Goal: Task Accomplishment & Management: Manage account settings

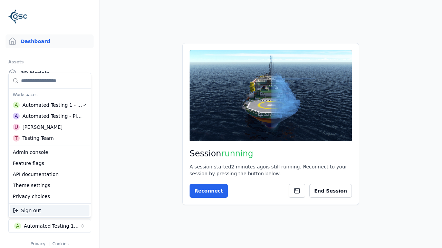
click at [50, 116] on div "Automated Testing - Playwright" at bounding box center [52, 116] width 60 height 7
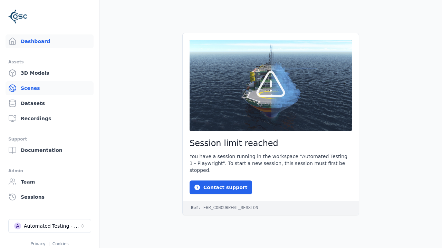
click at [49, 88] on link "Scenes" at bounding box center [50, 88] width 88 height 14
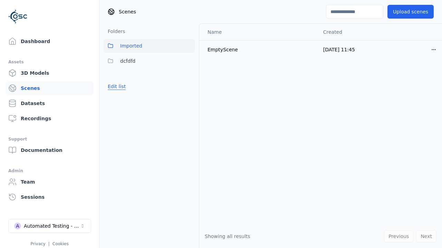
click at [117, 87] on button "Edit list" at bounding box center [116, 86] width 26 height 12
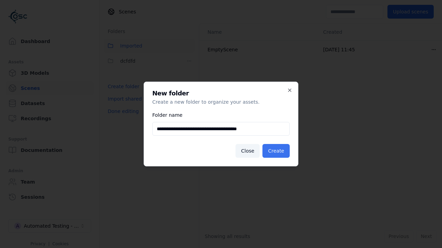
type input "**********"
click at [276, 151] on button "Create" at bounding box center [275, 151] width 27 height 14
click at [123, 111] on button "Done editing" at bounding box center [122, 111] width 39 height 12
click at [117, 105] on button "Done editing" at bounding box center [122, 111] width 39 height 12
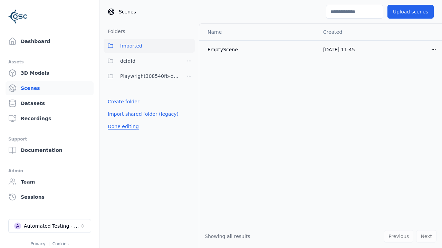
click at [189, 76] on html "Dashboard Assets 3D Models Scenes Datasets Recordings Support Documentation Adm…" at bounding box center [221, 124] width 442 height 248
click at [189, 112] on div "Rename" at bounding box center [189, 112] width 46 height 11
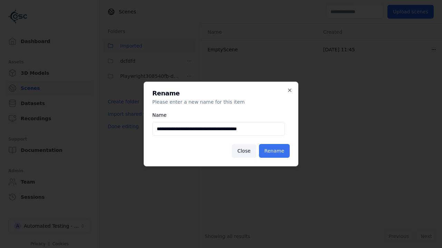
click at [218, 129] on input "**********" at bounding box center [218, 129] width 132 height 14
type input "**********"
click at [274, 151] on button "Rename" at bounding box center [274, 151] width 31 height 14
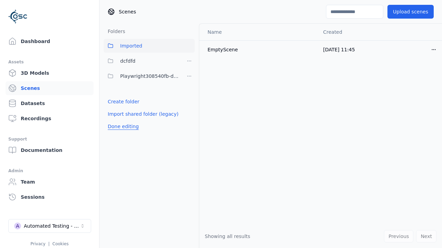
click at [123, 127] on button "Done editing" at bounding box center [122, 126] width 39 height 12
click at [117, 120] on button "Done editing" at bounding box center [122, 126] width 39 height 12
click at [189, 76] on html "Dashboard Assets 3D Models Scenes Datasets Recordings Support Documentation Adm…" at bounding box center [221, 124] width 442 height 248
click at [189, 123] on div "Delete" at bounding box center [189, 123] width 46 height 11
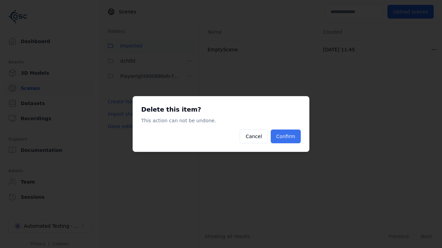
click at [285, 137] on button "Confirm" at bounding box center [285, 137] width 30 height 14
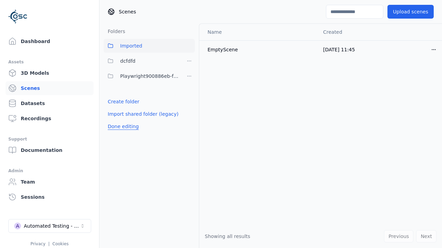
click at [123, 127] on button "Done editing" at bounding box center [122, 126] width 39 height 12
